Goal: Task Accomplishment & Management: Manage account settings

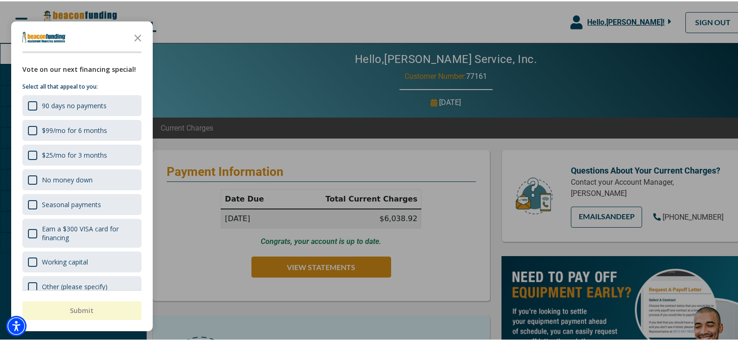
click at [355, 261] on div at bounding box center [372, 170] width 745 height 341
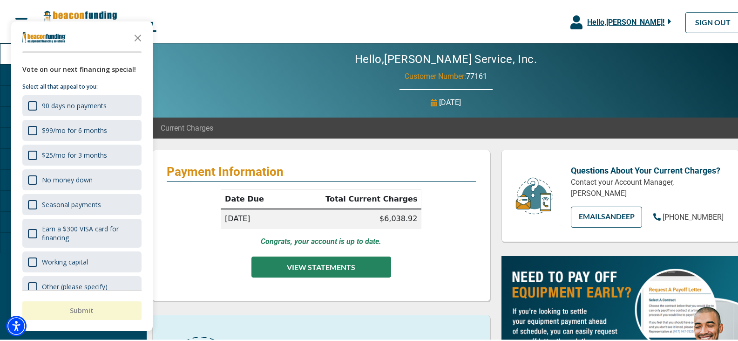
click at [355, 268] on button "VIEW STATEMENTS" at bounding box center [322, 265] width 140 height 21
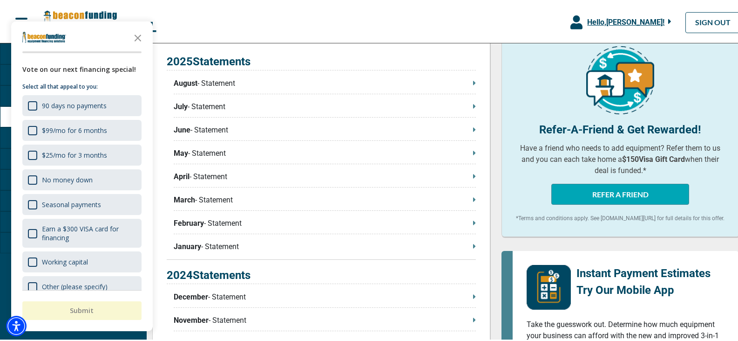
scroll to position [236, 0]
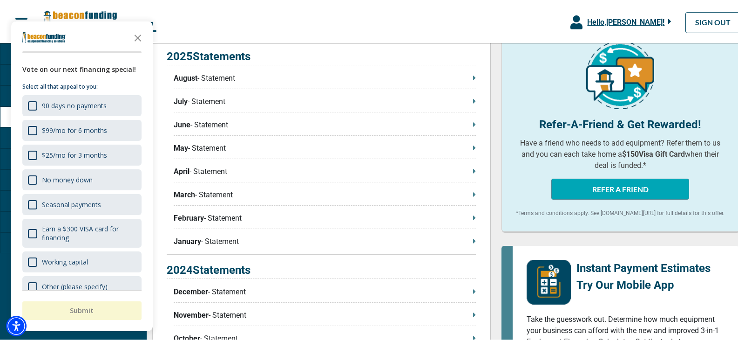
click at [211, 76] on p "August - Statement" at bounding box center [325, 76] width 302 height 11
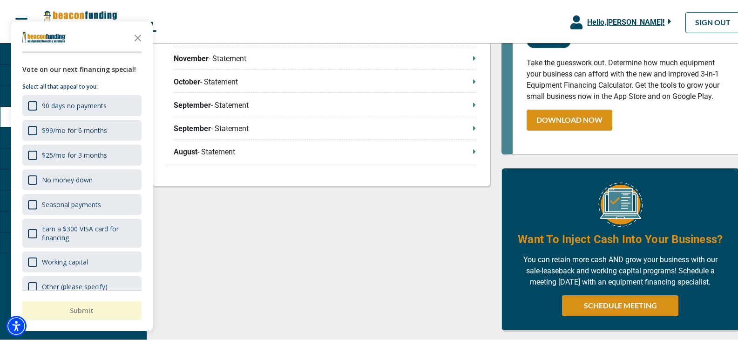
scroll to position [195, 0]
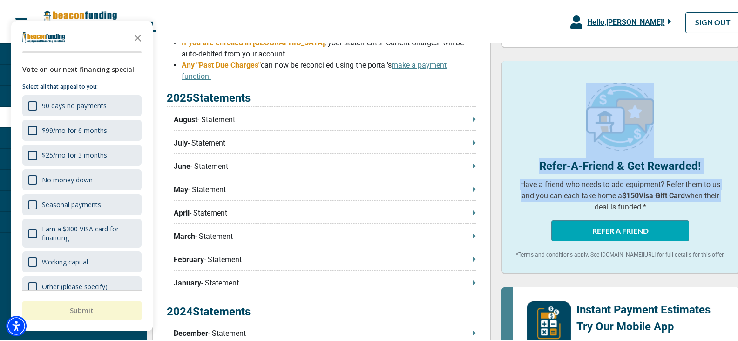
drag, startPoint x: 730, startPoint y: 143, endPoint x: 739, endPoint y: 207, distance: 64.9
click at [739, 207] on html "Skip to main Hello, [PERSON_NAME] ! [PERSON_NAME] Service, Inc. Manage Profile …" at bounding box center [372, 252] width 745 height 894
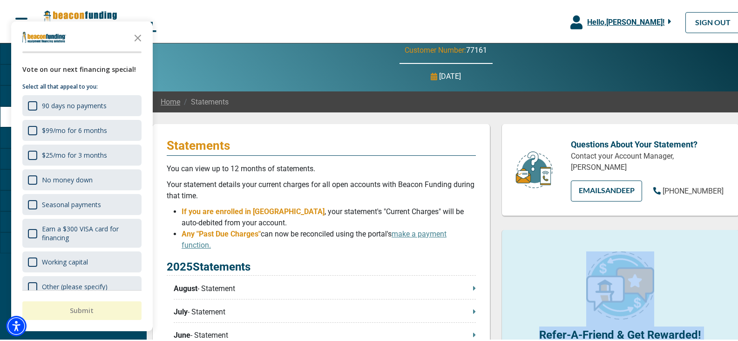
scroll to position [0, 0]
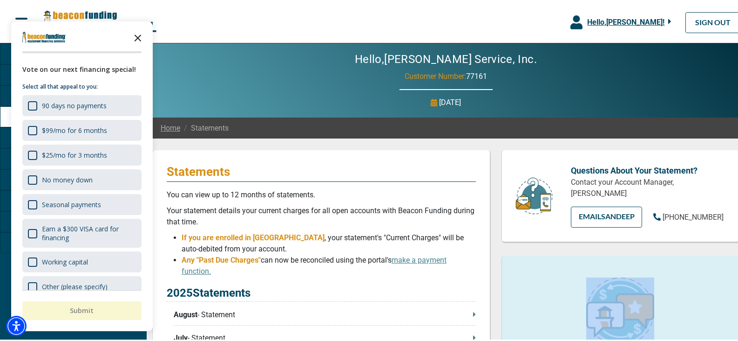
click at [140, 37] on icon "Close the survey" at bounding box center [138, 36] width 19 height 19
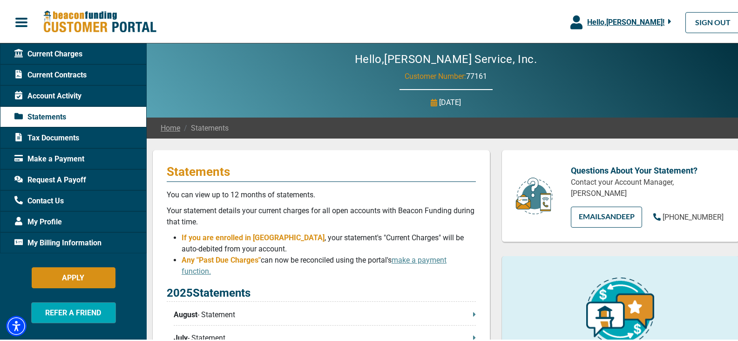
click at [212, 125] on span "Statements" at bounding box center [204, 126] width 48 height 11
click at [164, 124] on link "Home" at bounding box center [171, 126] width 20 height 11
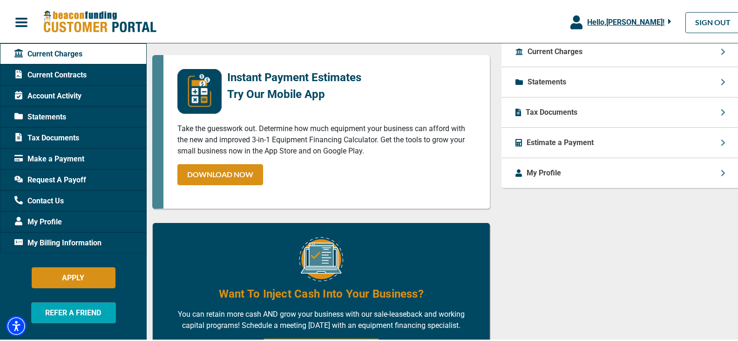
scroll to position [367, 0]
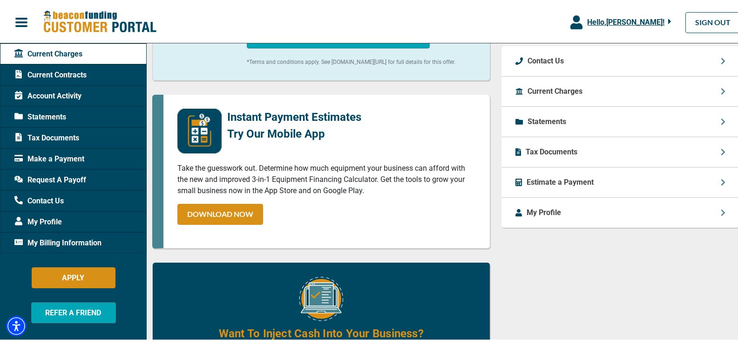
click at [52, 219] on span "My Profile" at bounding box center [38, 220] width 48 height 11
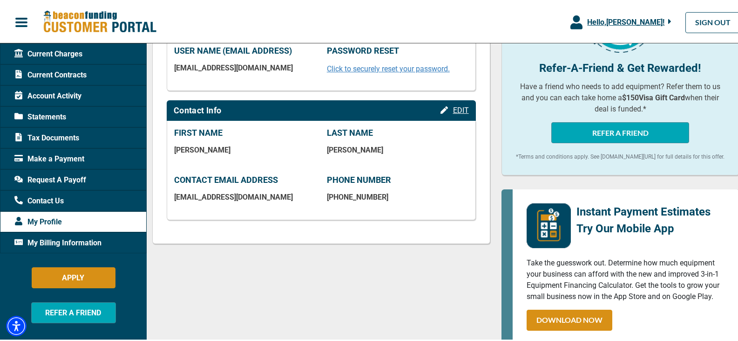
scroll to position [196, 0]
